Goal: Navigation & Orientation: Find specific page/section

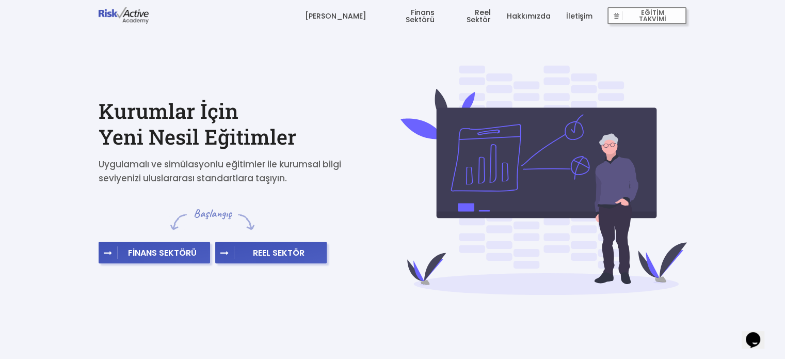
drag, startPoint x: 360, startPoint y: 12, endPoint x: 588, endPoint y: 25, distance: 229.0
click at [360, 12] on link "[PERSON_NAME]" at bounding box center [334, 16] width 61 height 31
click at [421, 19] on link "Finans Sektörü" at bounding box center [407, 16] width 53 height 31
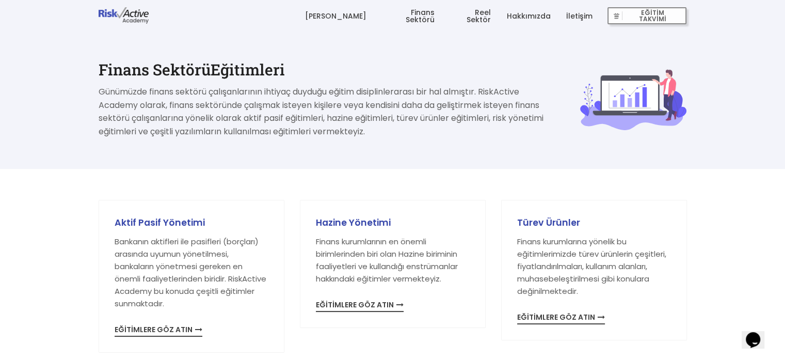
click at [535, 14] on link "Hakkımızda" at bounding box center [528, 16] width 44 height 31
